Goal: Transaction & Acquisition: Obtain resource

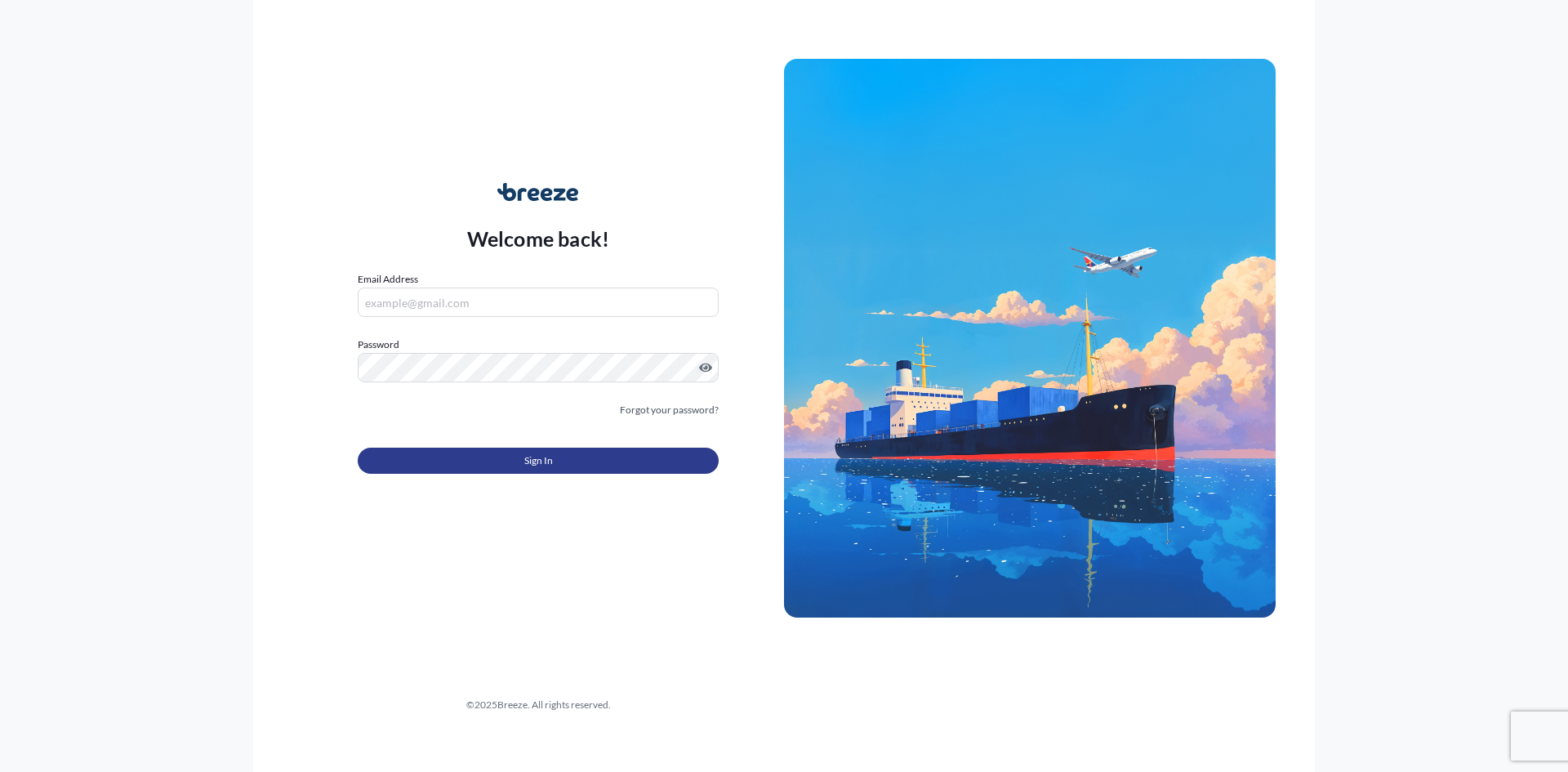
type input "[PERSON_NAME][EMAIL_ADDRESS][PERSON_NAME][DOMAIN_NAME]"
click at [558, 461] on button "Sign In" at bounding box center [538, 461] width 361 height 26
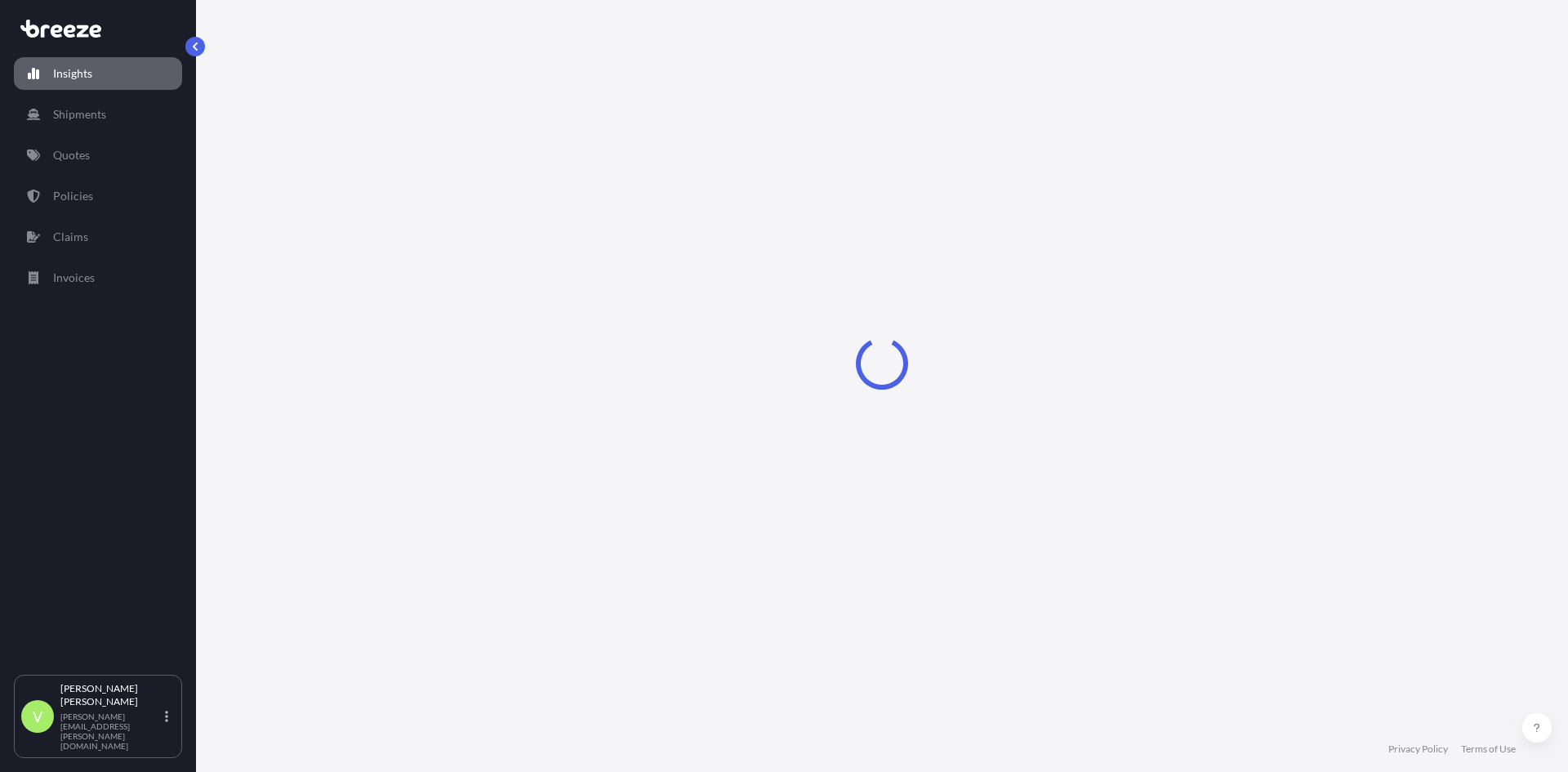
select select "2025"
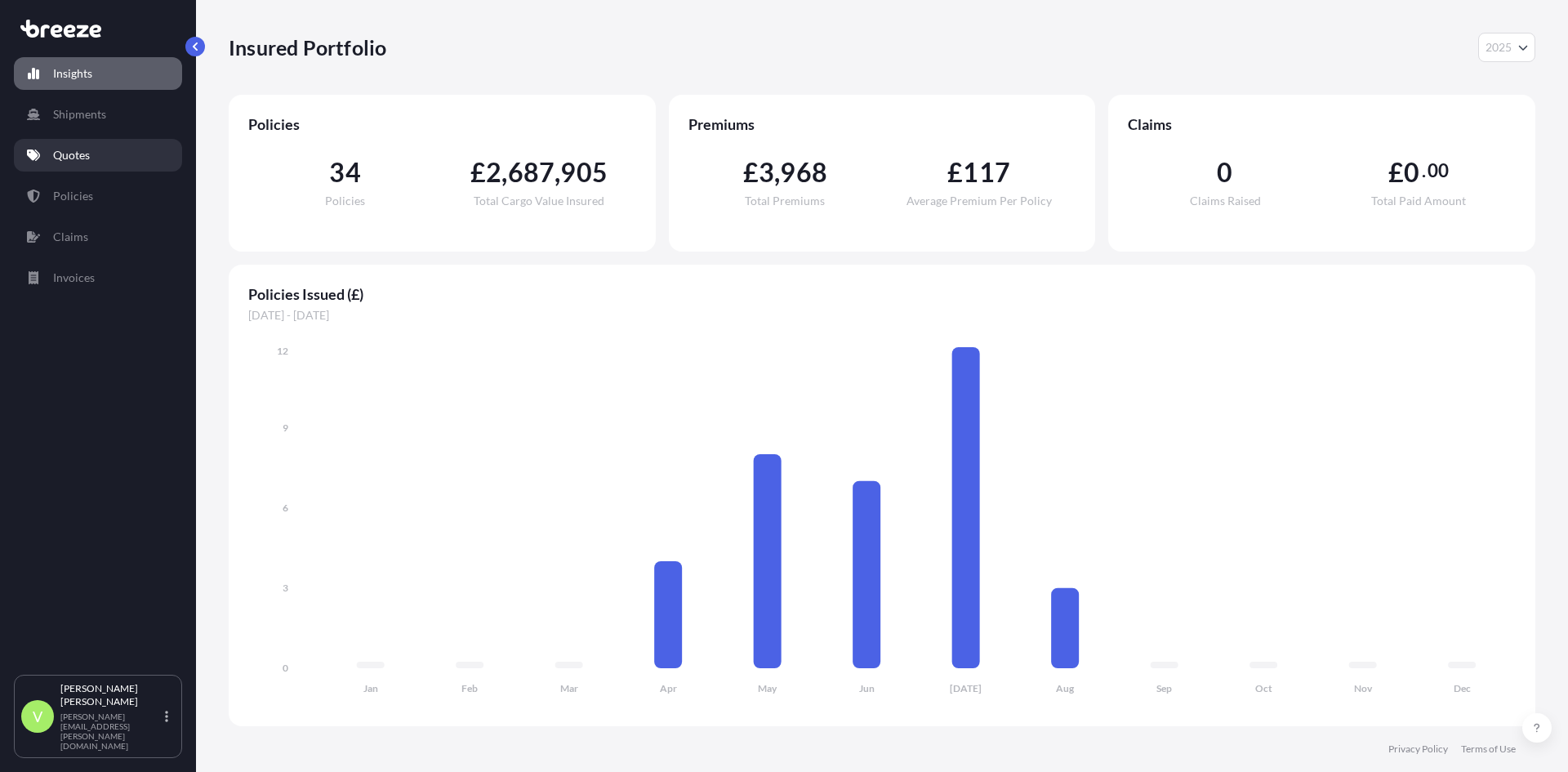
click at [70, 143] on link "Quotes" at bounding box center [98, 155] width 168 height 32
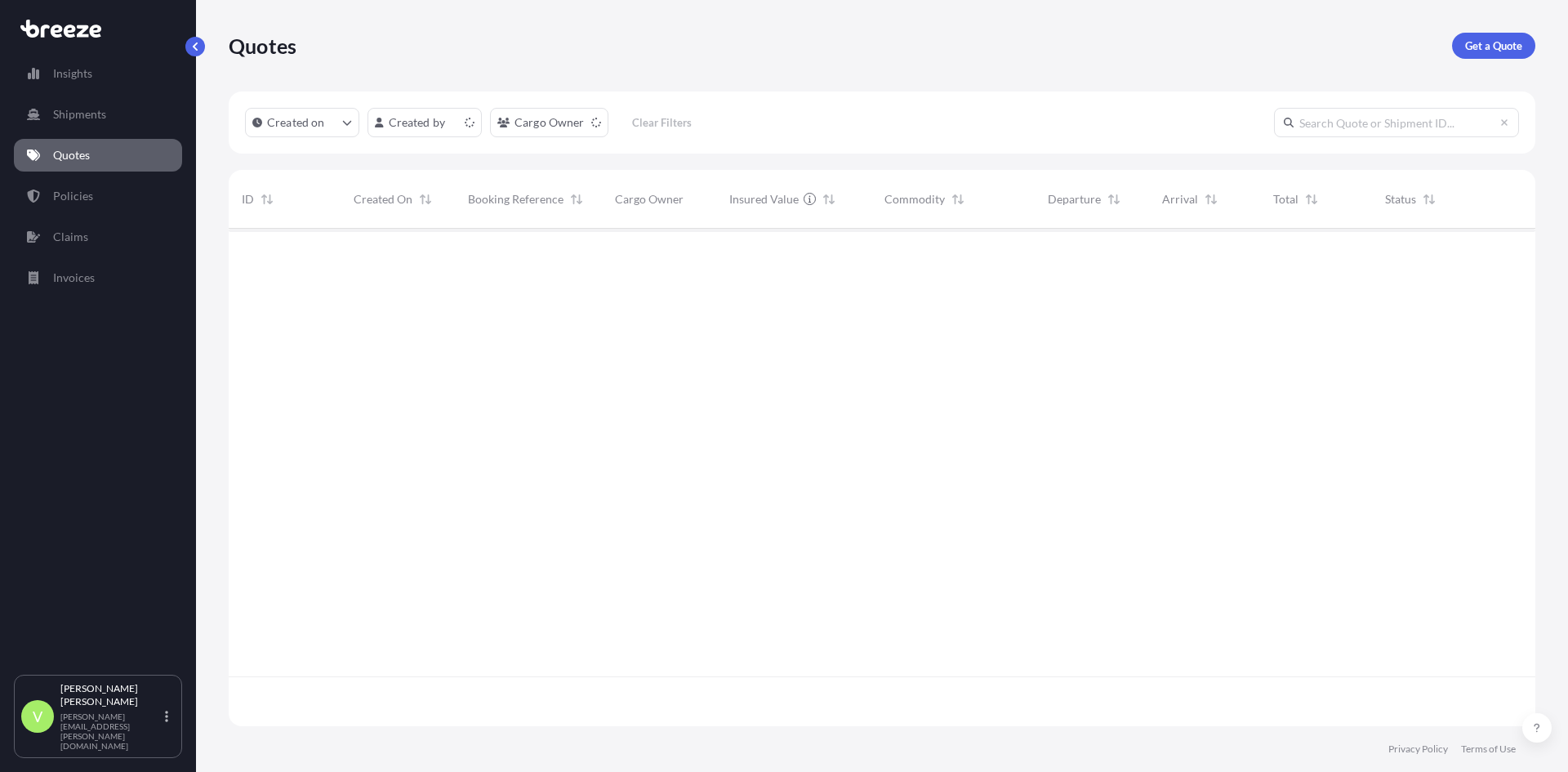
scroll to position [494, 1294]
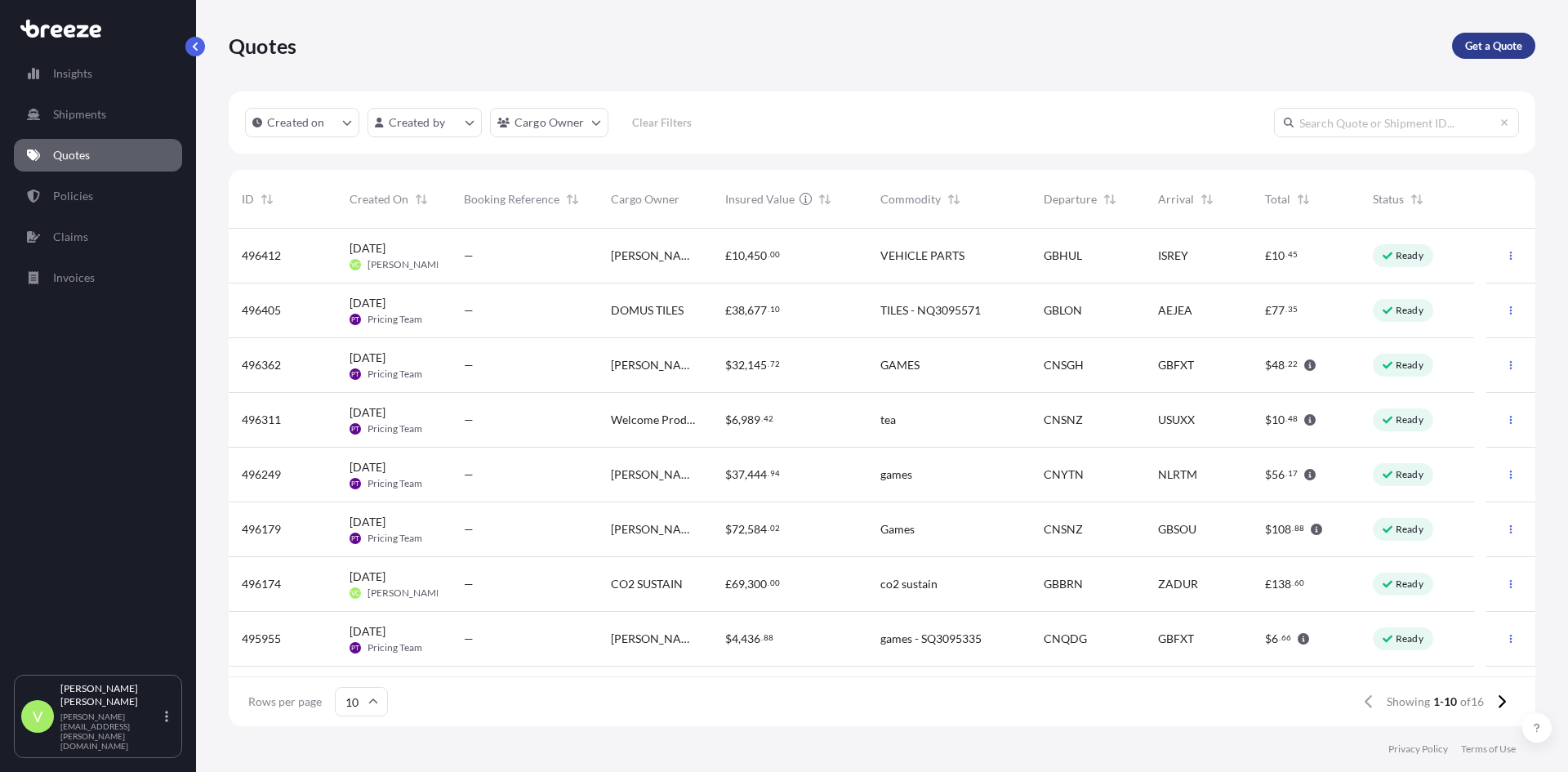
click at [1497, 41] on p "Get a Quote" at bounding box center [1493, 46] width 57 height 17
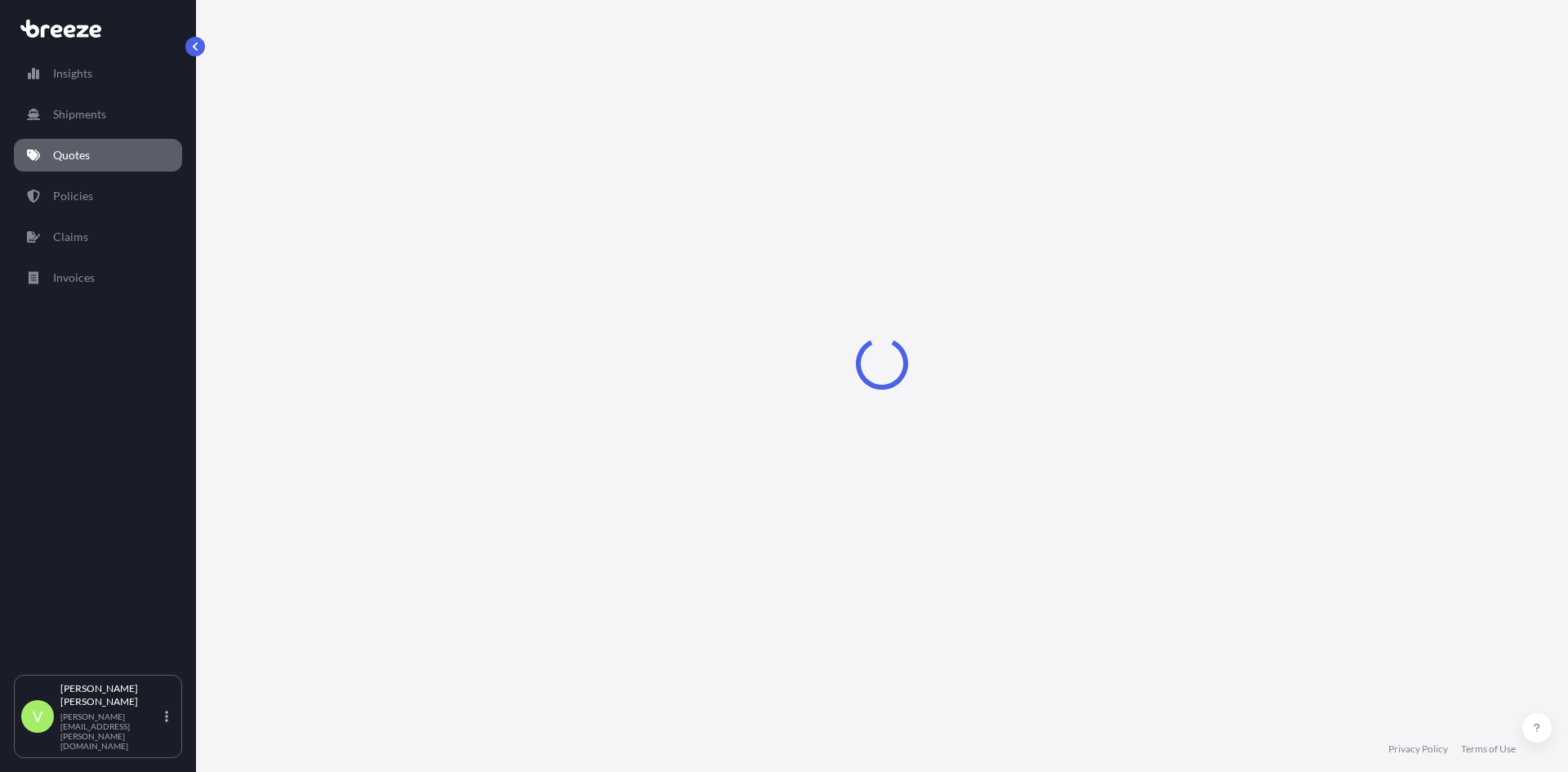
select select "Sea"
select select "1"
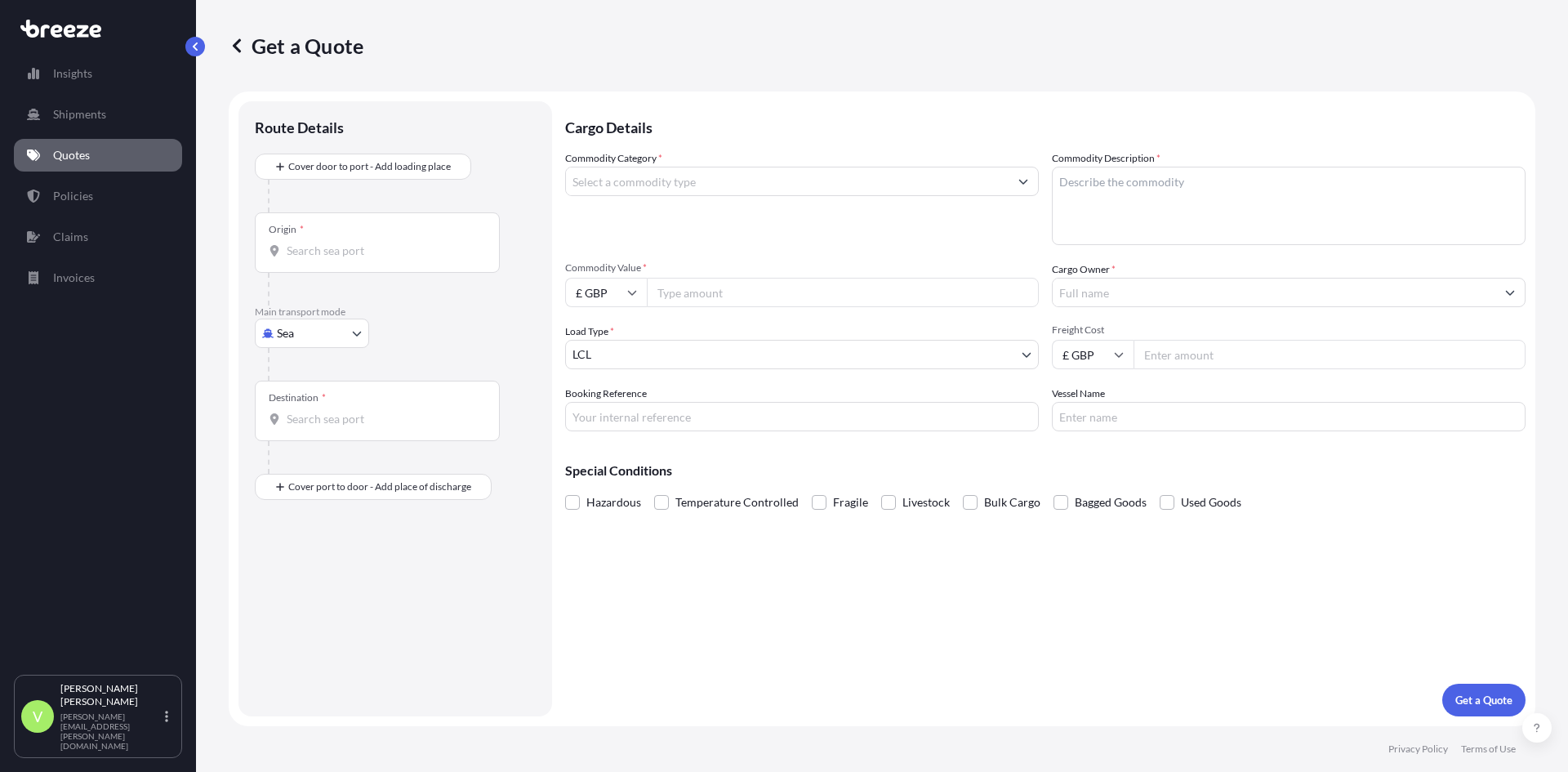
click at [428, 236] on div "Origin *" at bounding box center [377, 242] width 245 height 60
click at [428, 243] on input "Origin *" at bounding box center [383, 251] width 192 height 17
click at [428, 237] on div "Origin *" at bounding box center [377, 242] width 245 height 60
click at [428, 243] on input "Origin * Please select an origin" at bounding box center [383, 251] width 192 height 17
click at [368, 420] on input "Destination *" at bounding box center [383, 419] width 192 height 17
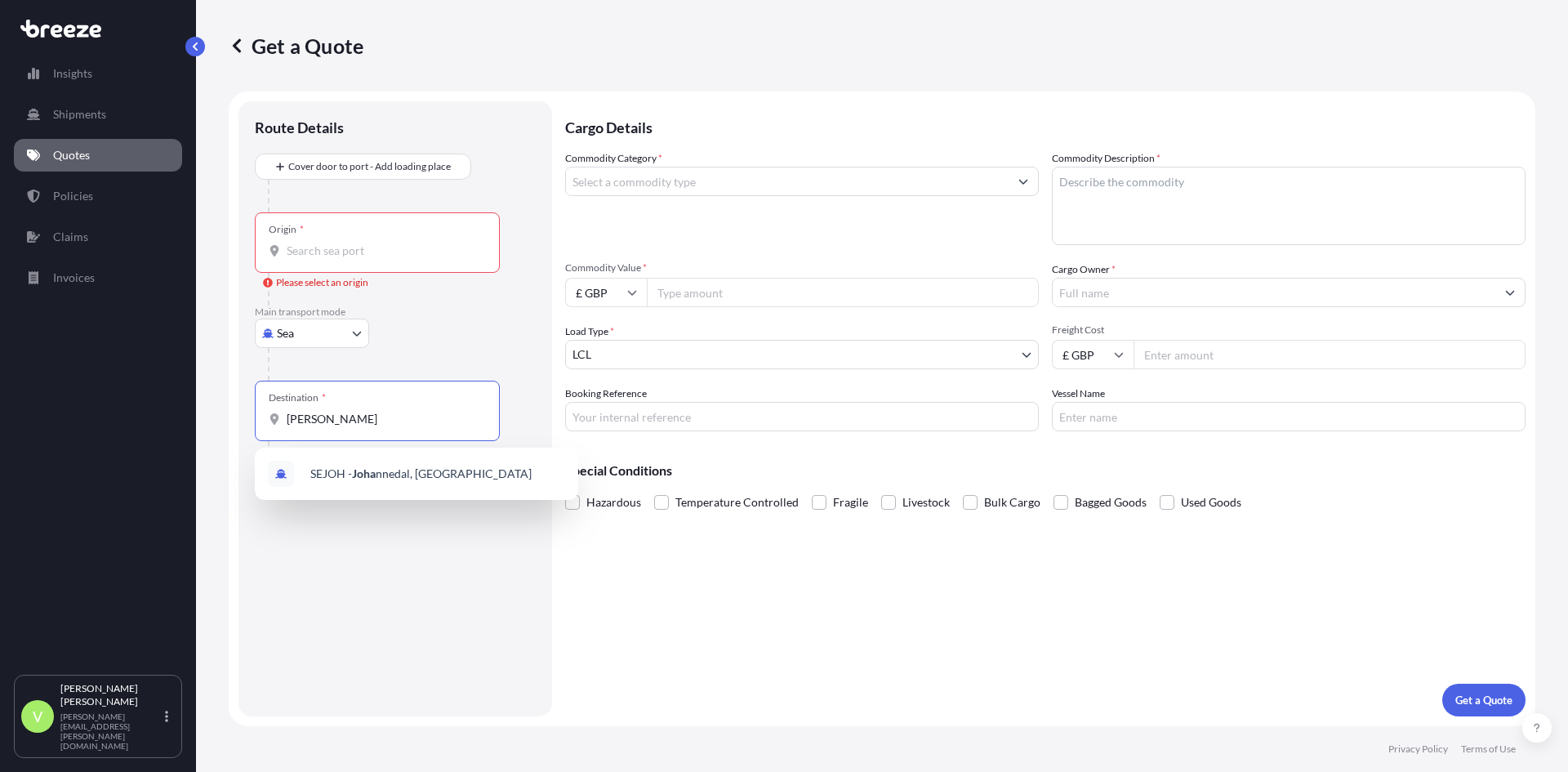
type input "J"
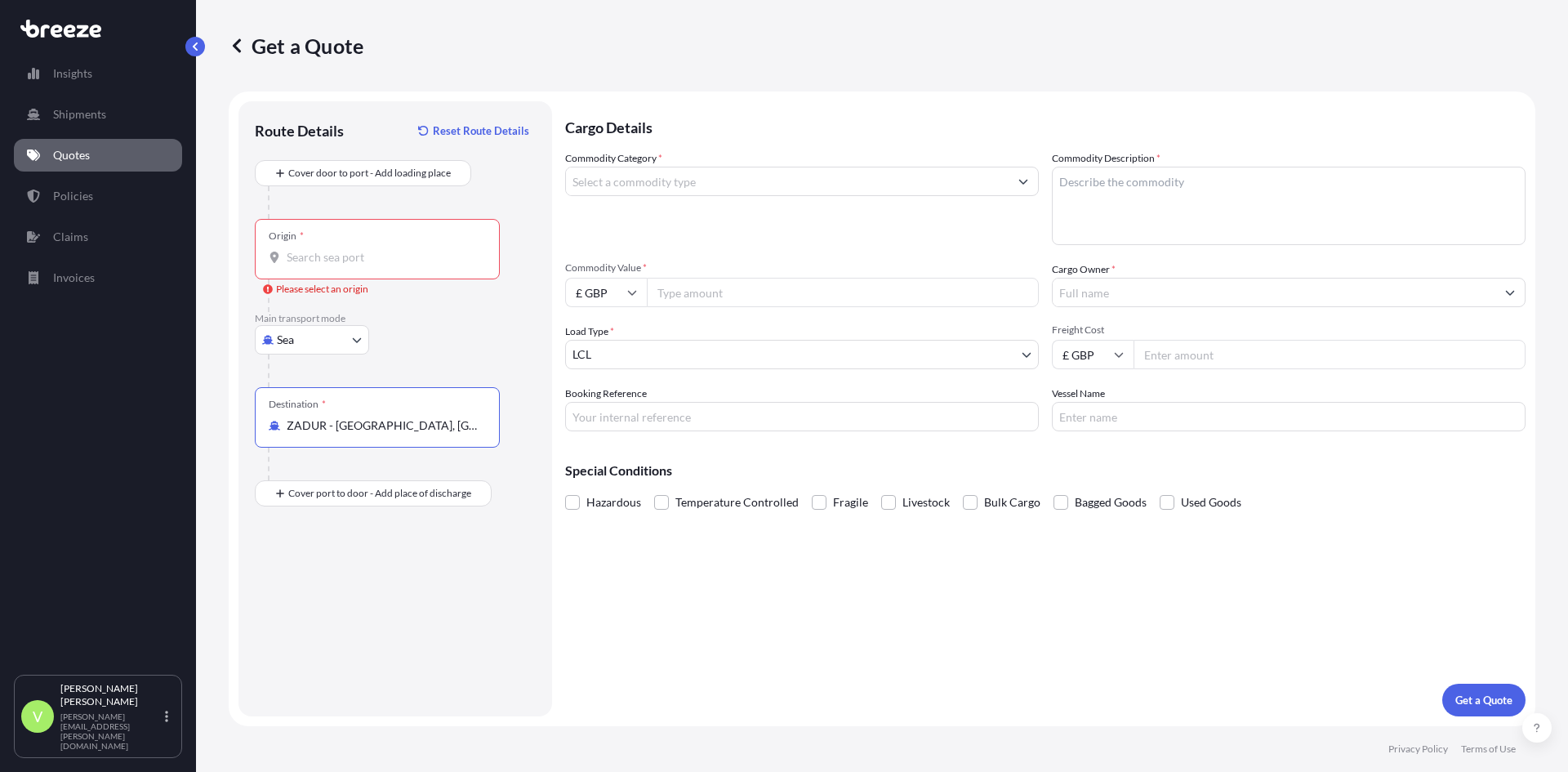
type input "ZADUR - [GEOGRAPHIC_DATA], [GEOGRAPHIC_DATA]"
click at [336, 254] on input "Origin * Please select an origin" at bounding box center [383, 257] width 192 height 17
type input "GBLGP - [GEOGRAPHIC_DATA], [GEOGRAPHIC_DATA]"
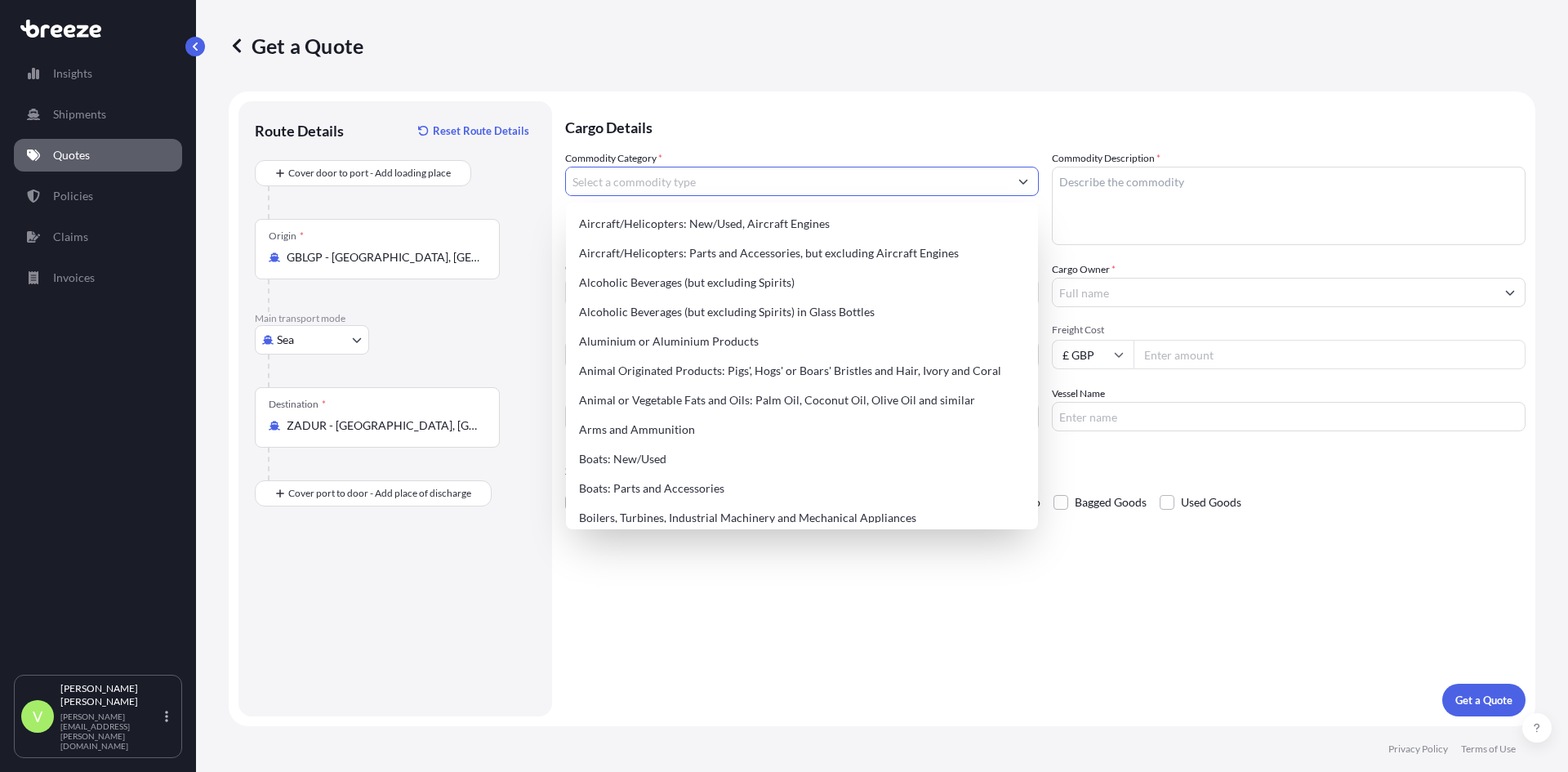
click at [615, 182] on input "Commodity Category *" at bounding box center [787, 181] width 442 height 30
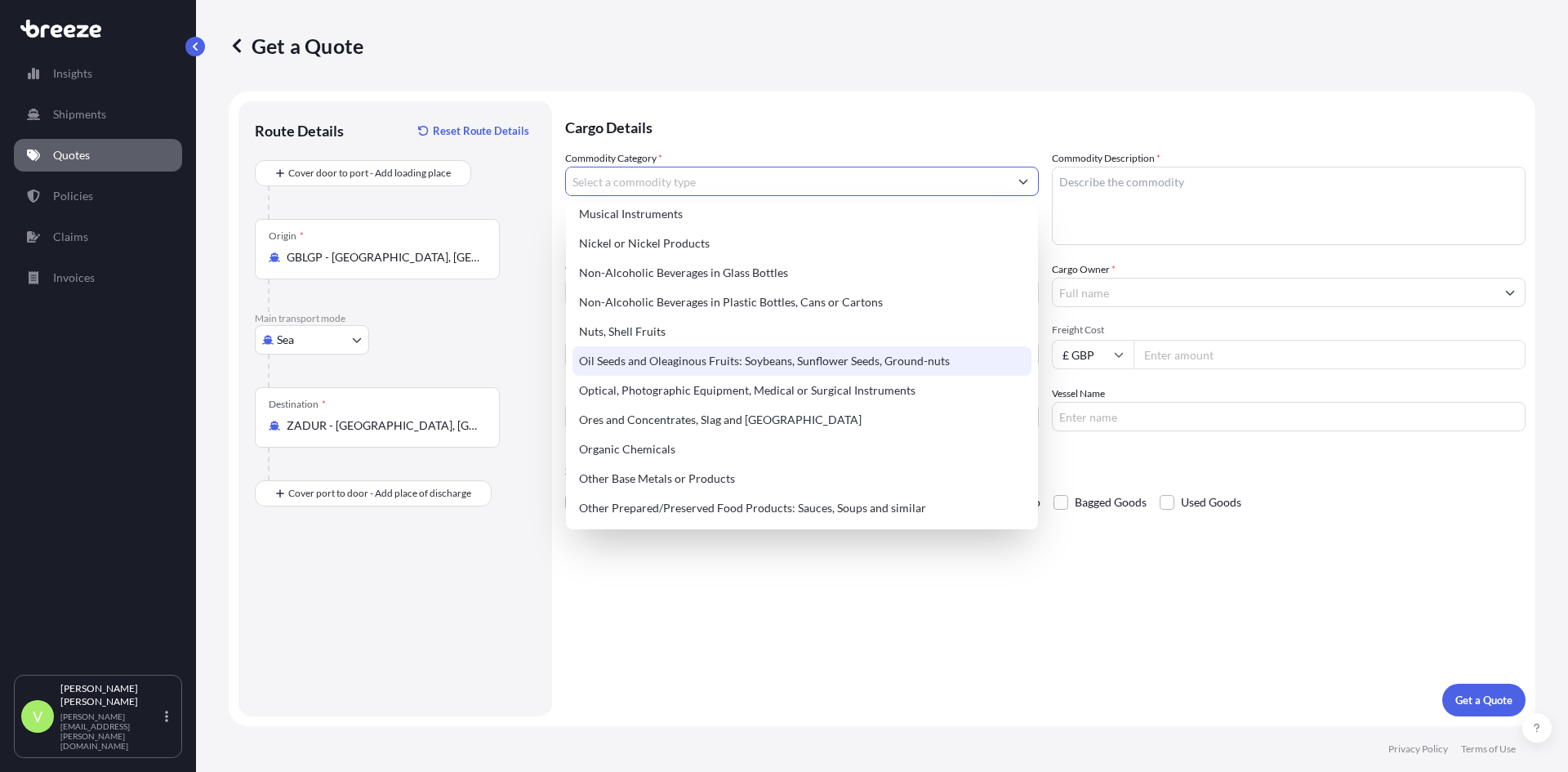
scroll to position [2533, 0]
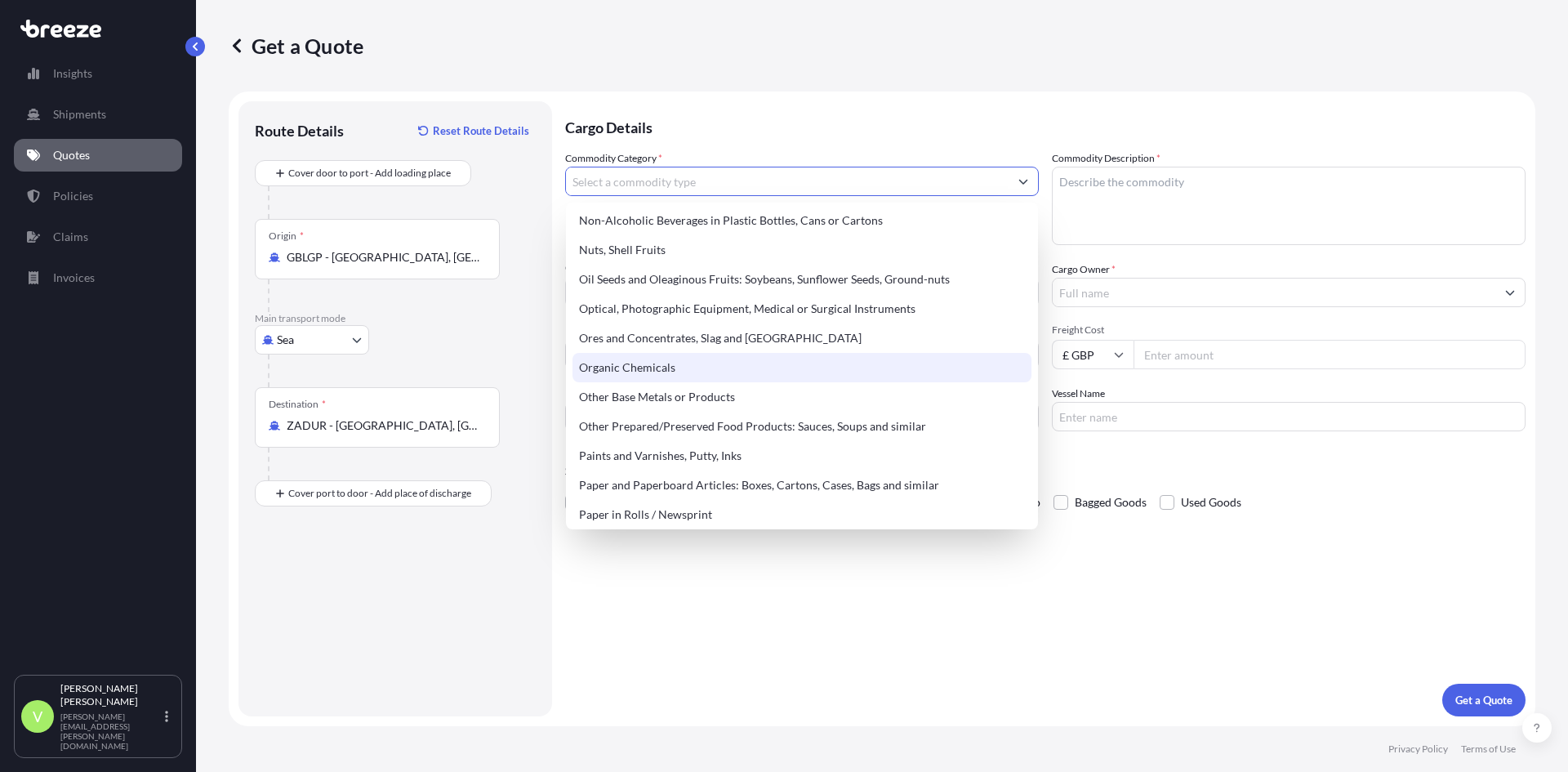
click at [654, 366] on div "Organic Chemicals" at bounding box center [802, 367] width 459 height 30
type input "Organic Chemicals"
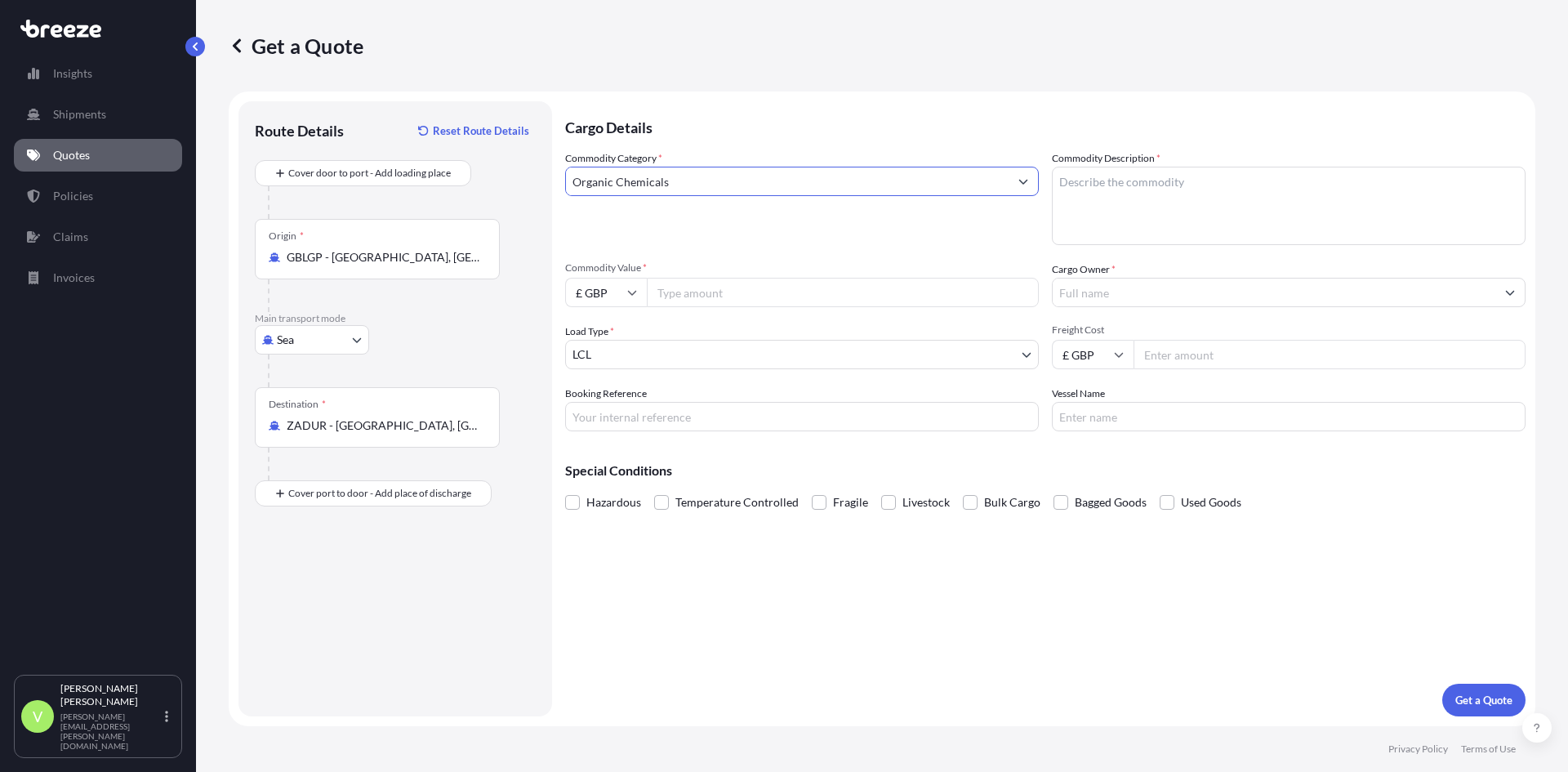
click at [673, 289] on input "Commodity Value *" at bounding box center [843, 293] width 392 height 30
type input "50400"
click at [1100, 203] on textarea "Commodity Description *" at bounding box center [1289, 205] width 474 height 79
type textarea "CO2 SUSTAIN"
click at [1104, 287] on input "Cargo Owner *" at bounding box center [1274, 293] width 442 height 30
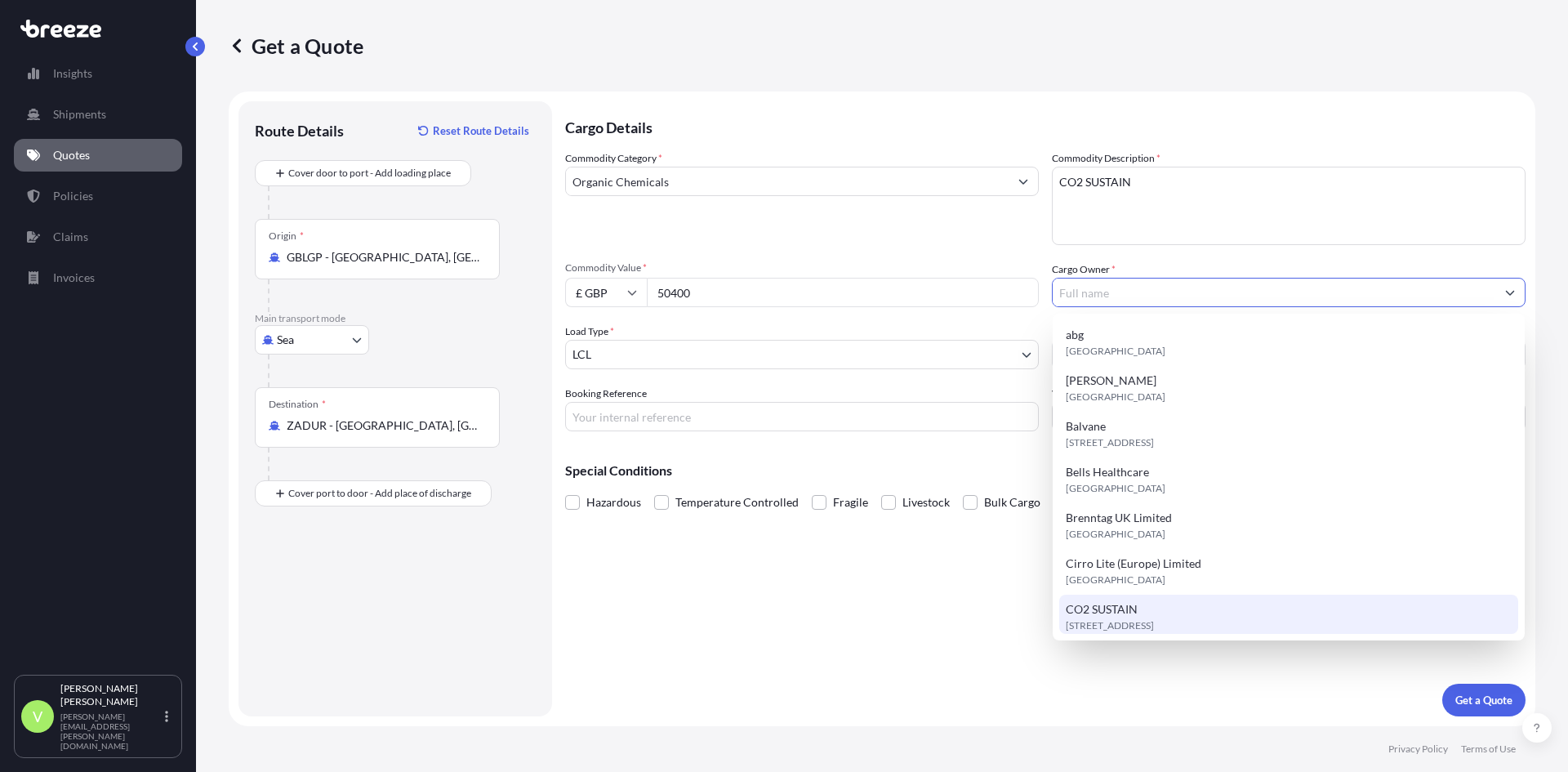
click at [1111, 618] on span "[STREET_ADDRESS]" at bounding box center [1109, 626] width 88 height 17
type input "CO2 SUSTAIN"
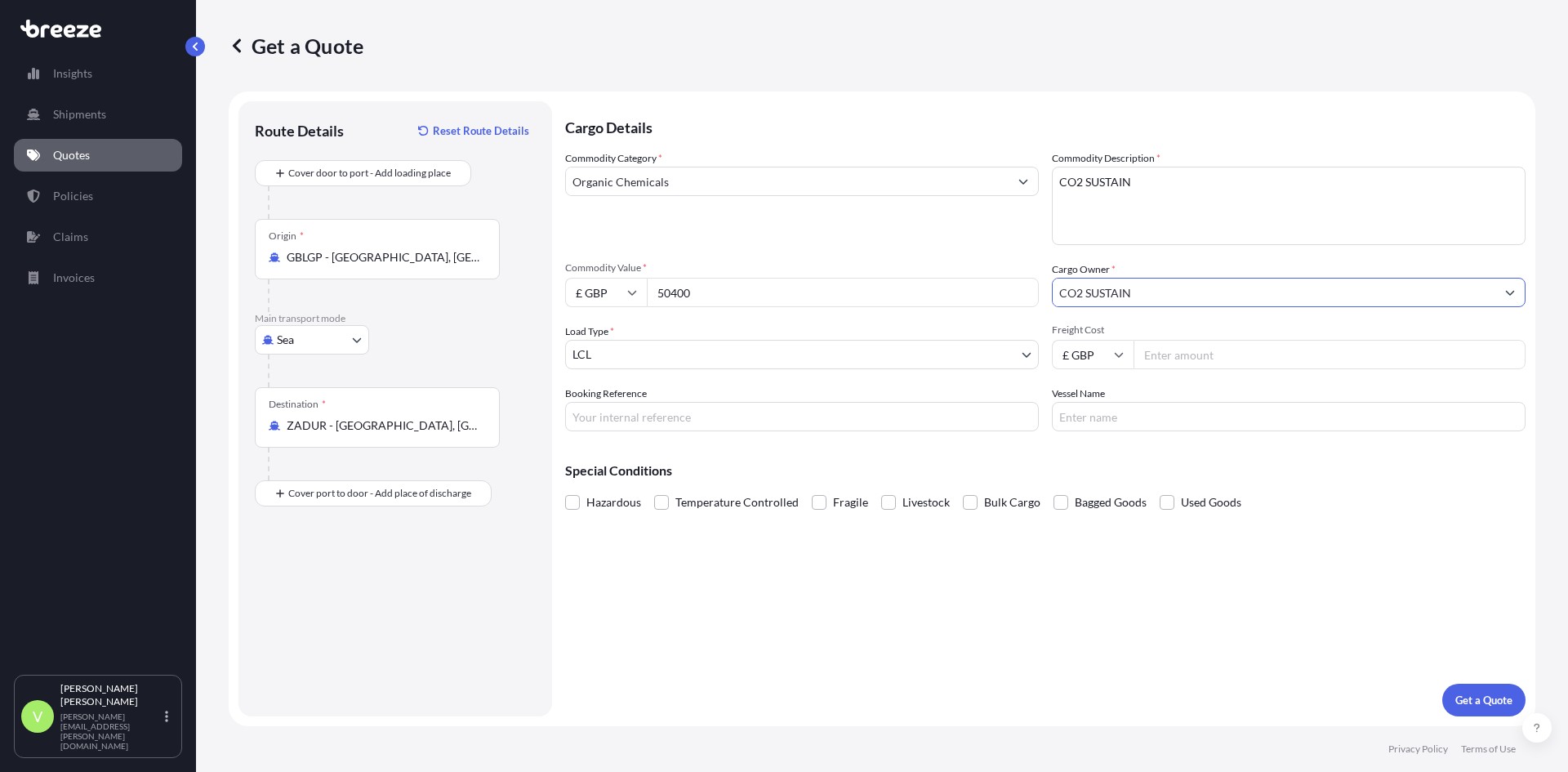
click at [1168, 356] on input "Freight Cost" at bounding box center [1329, 355] width 392 height 30
type input "807.23"
click at [1491, 698] on p "Get a Quote" at bounding box center [1484, 701] width 57 height 17
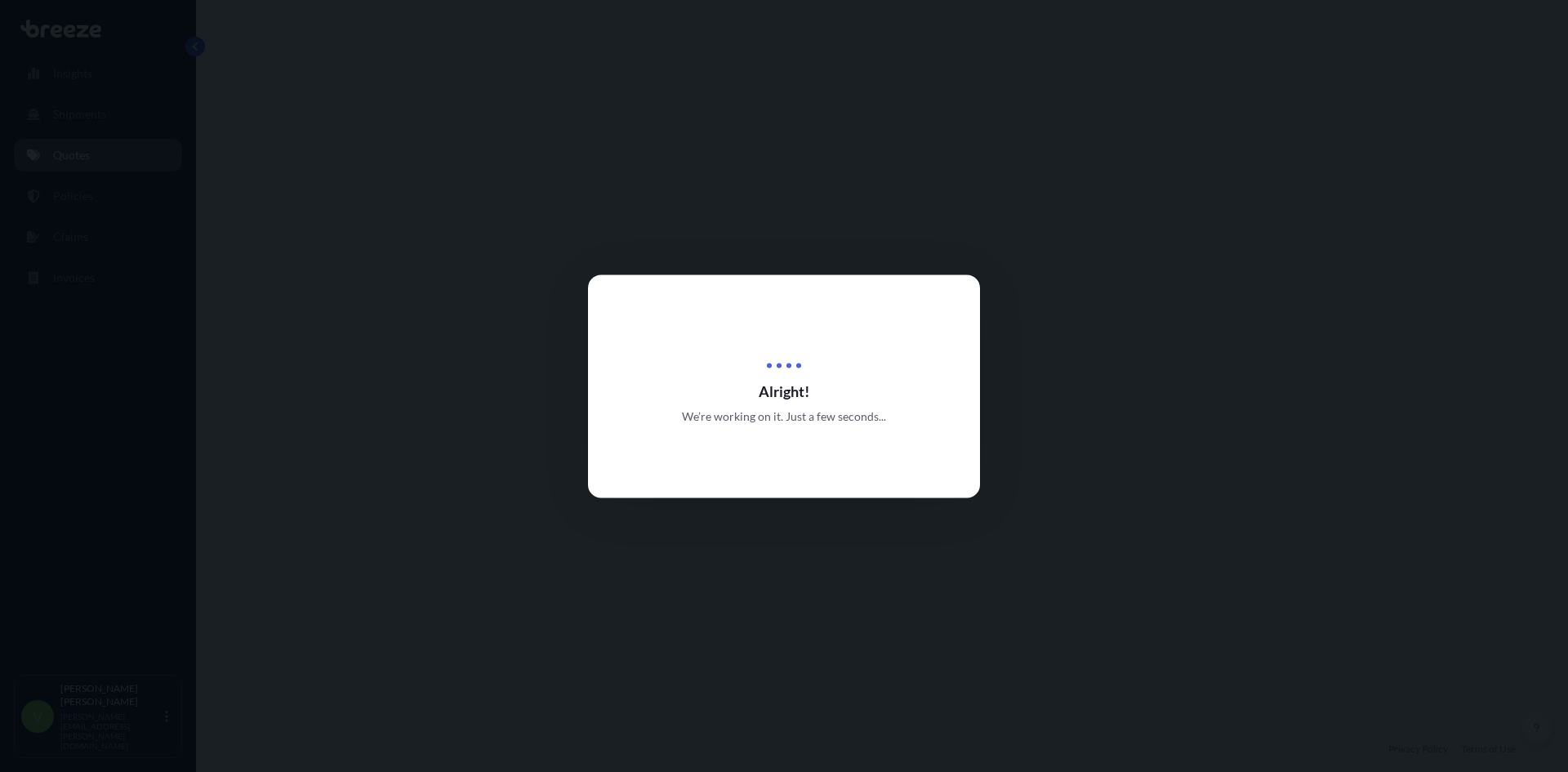
select select "Sea"
select select "1"
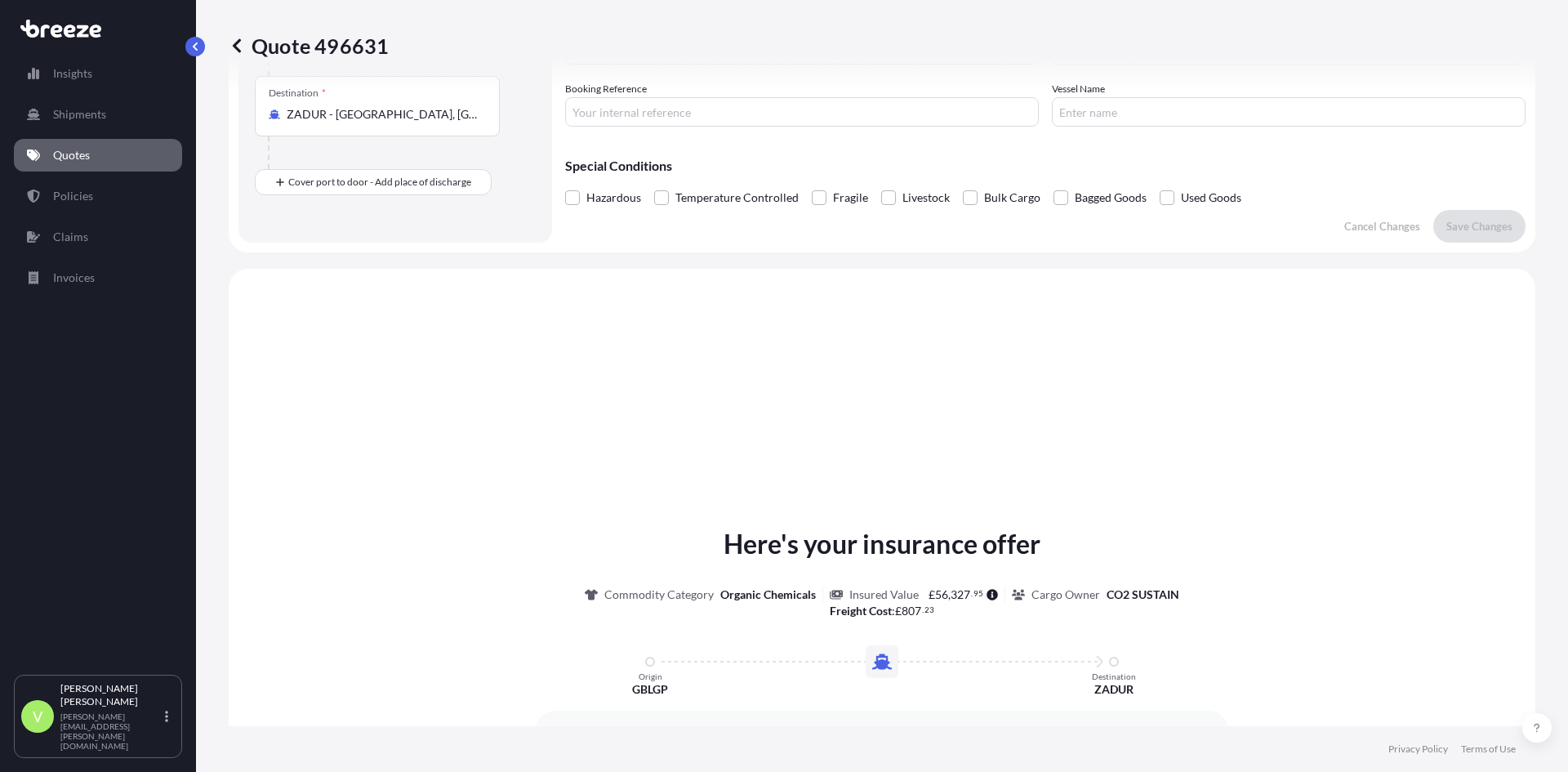
scroll to position [492, 0]
